Goal: Navigation & Orientation: Find specific page/section

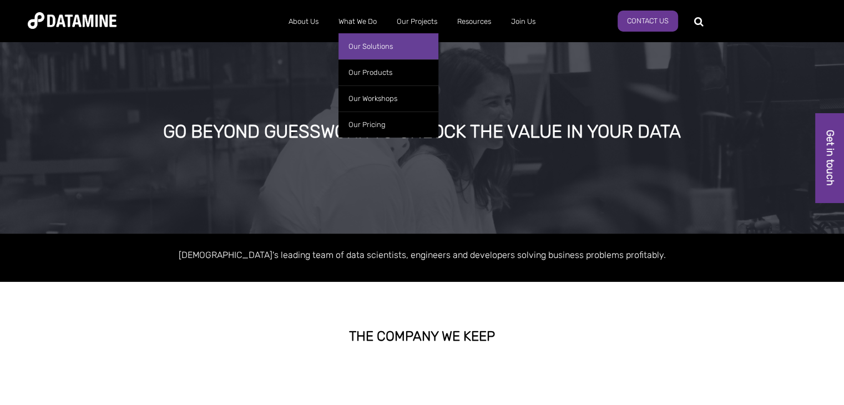
click at [364, 40] on link "Our Solutions" at bounding box center [388, 46] width 100 height 26
